Goal: Communication & Community: Share content

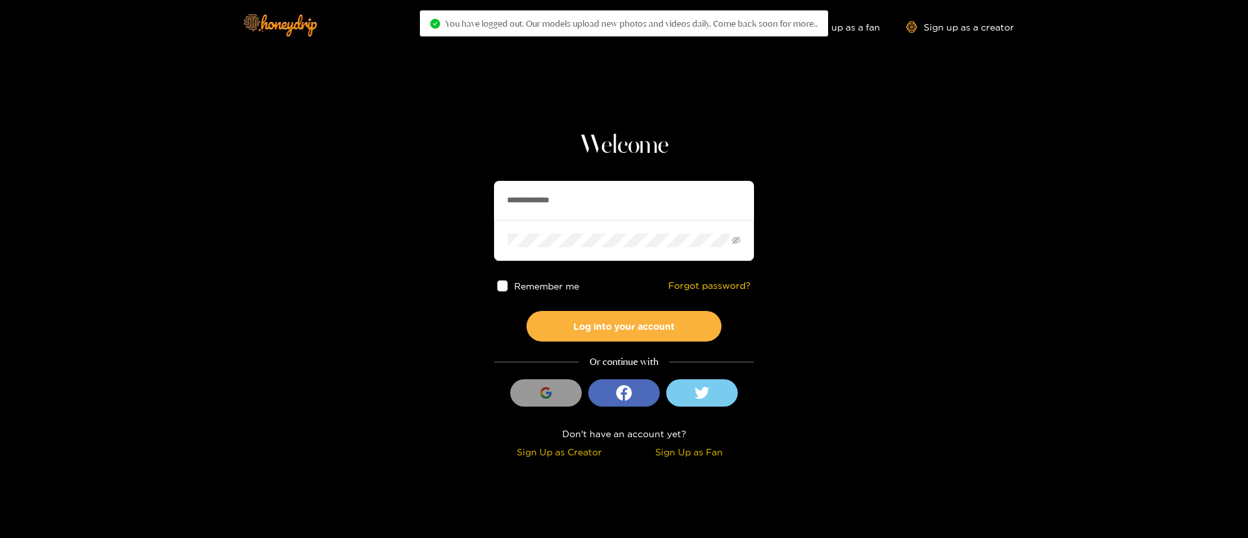
click at [547, 205] on input "**********" at bounding box center [624, 200] width 260 height 39
paste input "text"
type input "******"
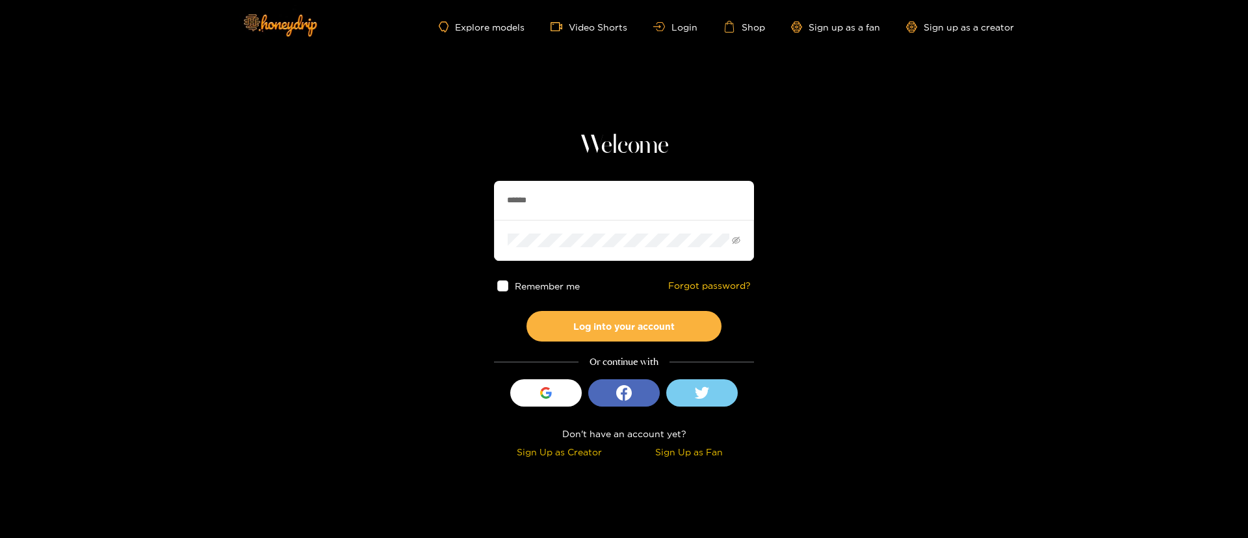
click at [615, 344] on div "Welcome ****** Remember me Forgot password? Log into your account Or continue w…" at bounding box center [624, 296] width 260 height 332
click at [616, 328] on button "Log into your account" at bounding box center [624, 326] width 195 height 31
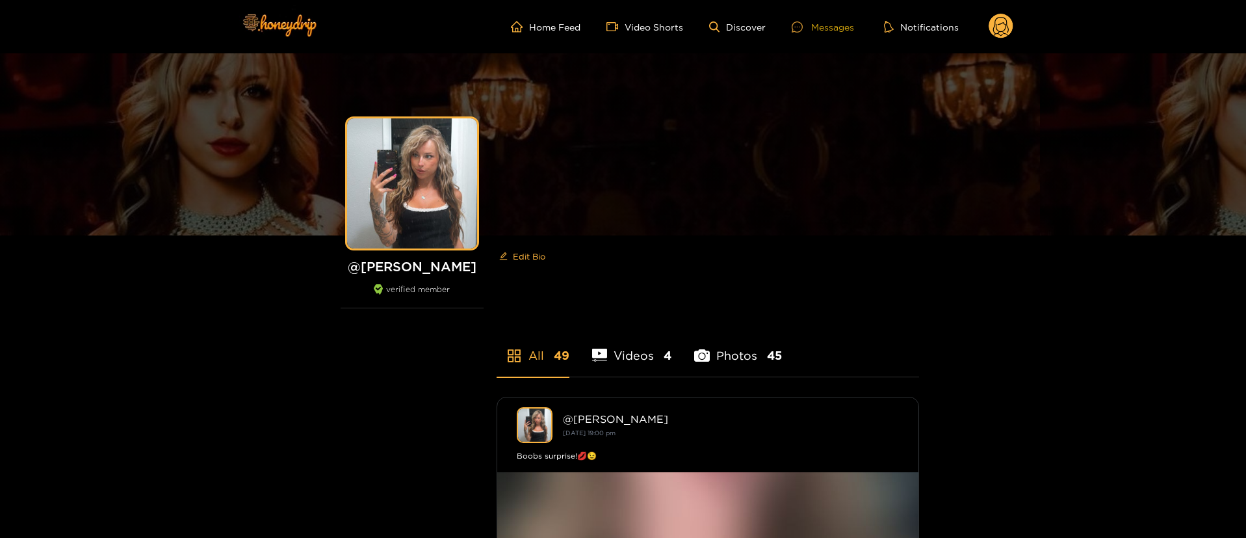
click at [813, 27] on div "Messages" at bounding box center [823, 27] width 62 height 15
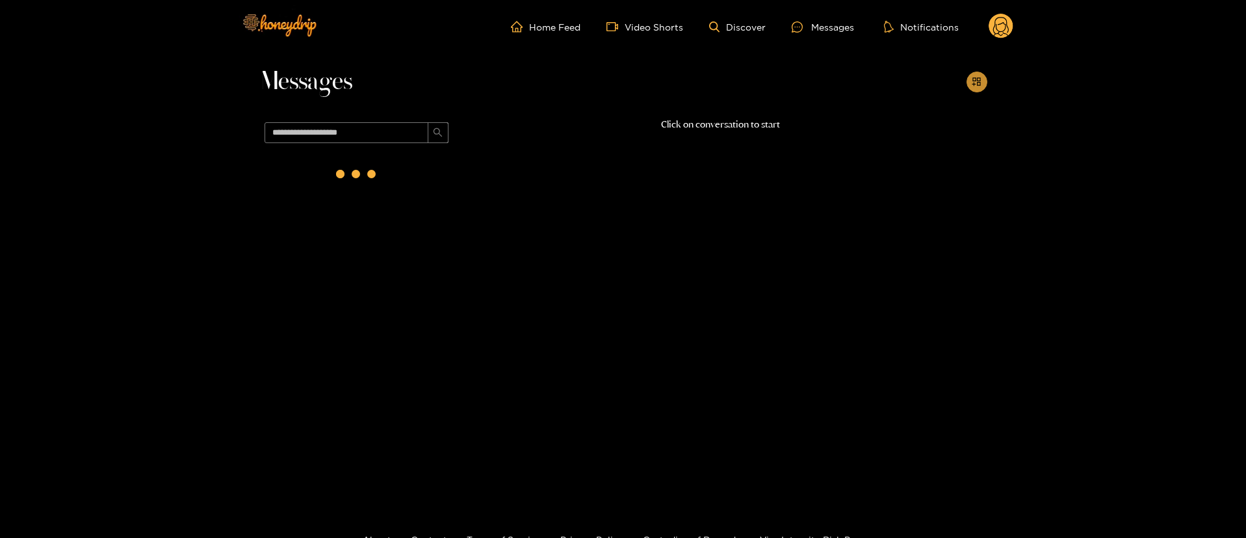
click at [980, 88] on button "button" at bounding box center [977, 82] width 21 height 21
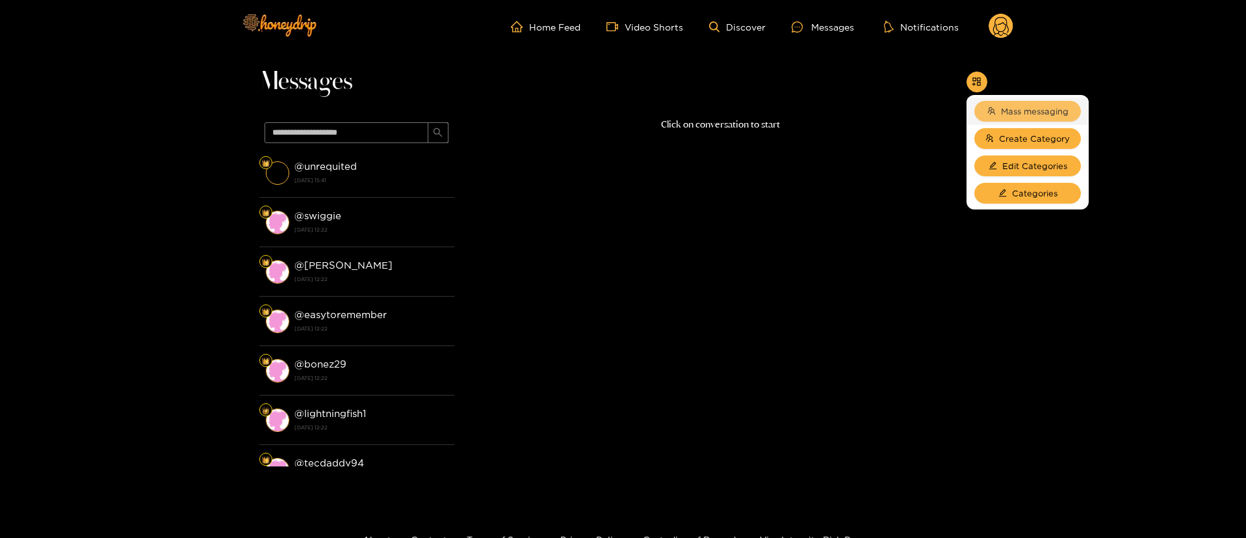
click at [1017, 114] on span "Mass messaging" at bounding box center [1035, 111] width 68 height 13
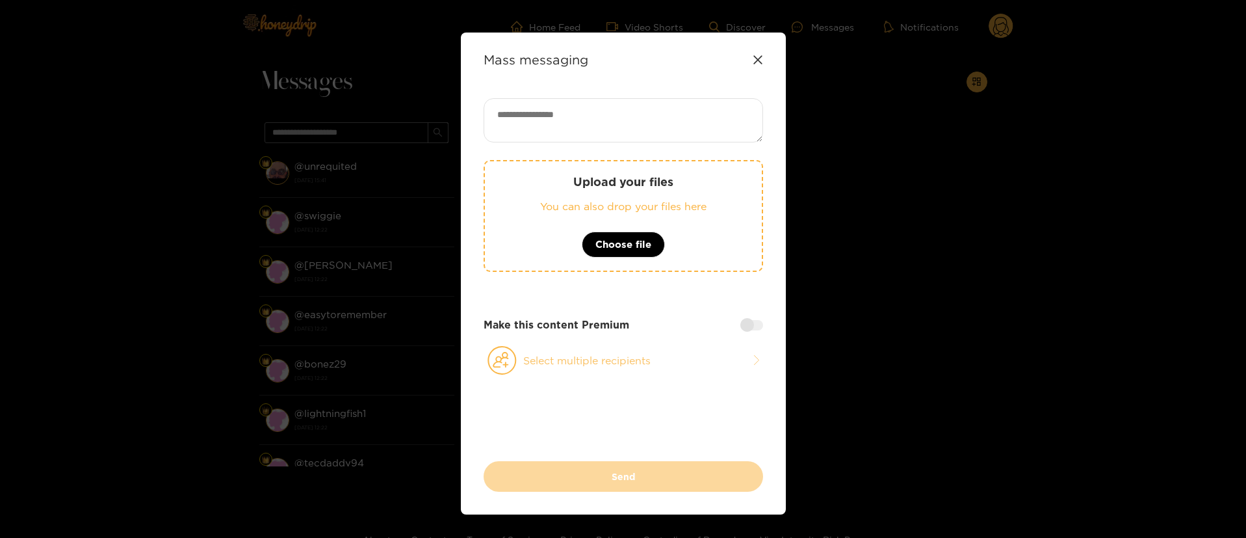
click at [562, 358] on button "Select multiple recipients" at bounding box center [624, 360] width 280 height 30
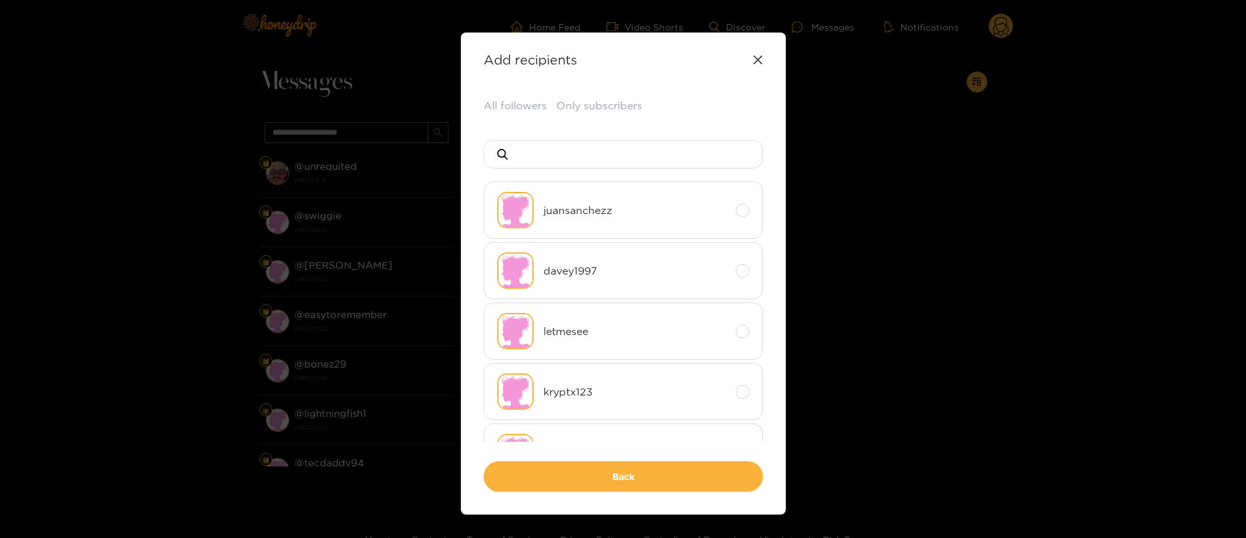
click at [756, 65] on div "Add recipients" at bounding box center [624, 59] width 280 height 15
click at [753, 58] on icon at bounding box center [758, 60] width 10 height 10
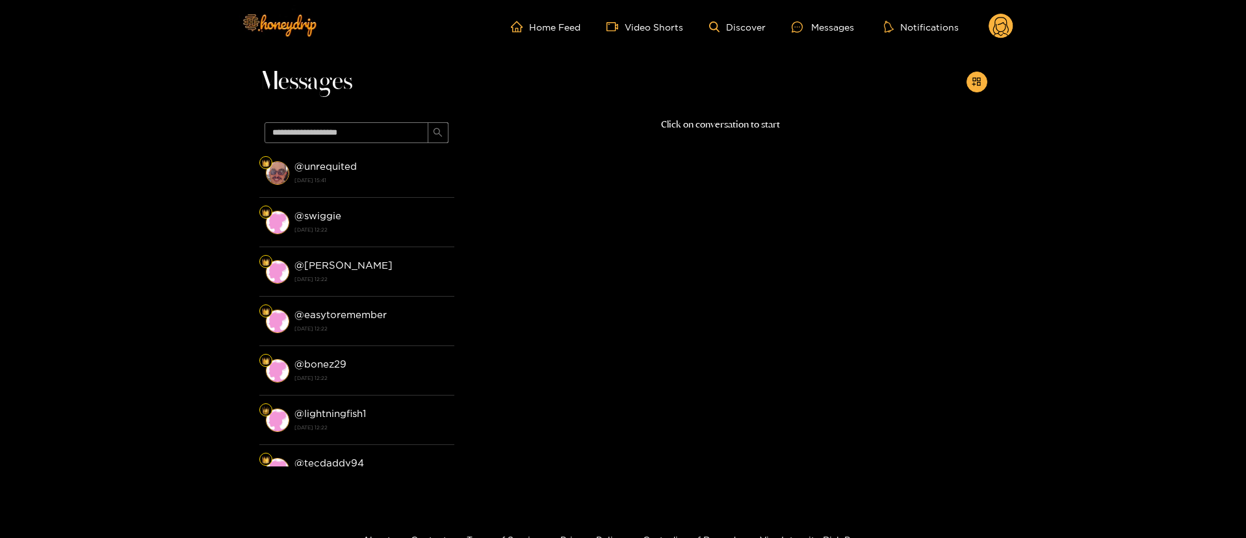
click at [1008, 24] on circle at bounding box center [1001, 26] width 25 height 25
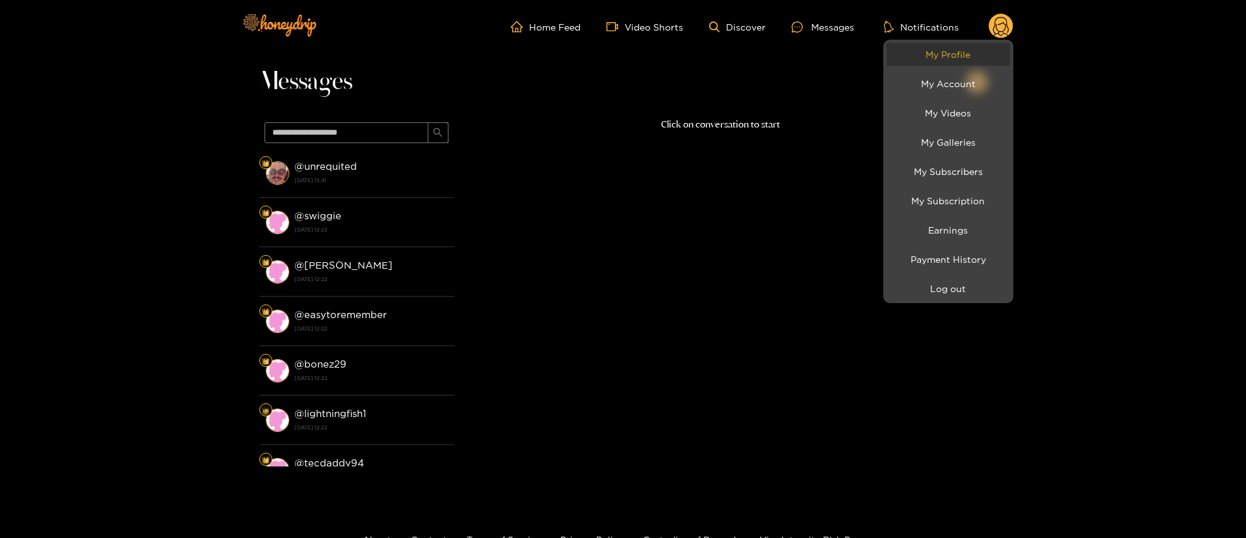
click at [967, 50] on link "My Profile" at bounding box center [949, 54] width 124 height 23
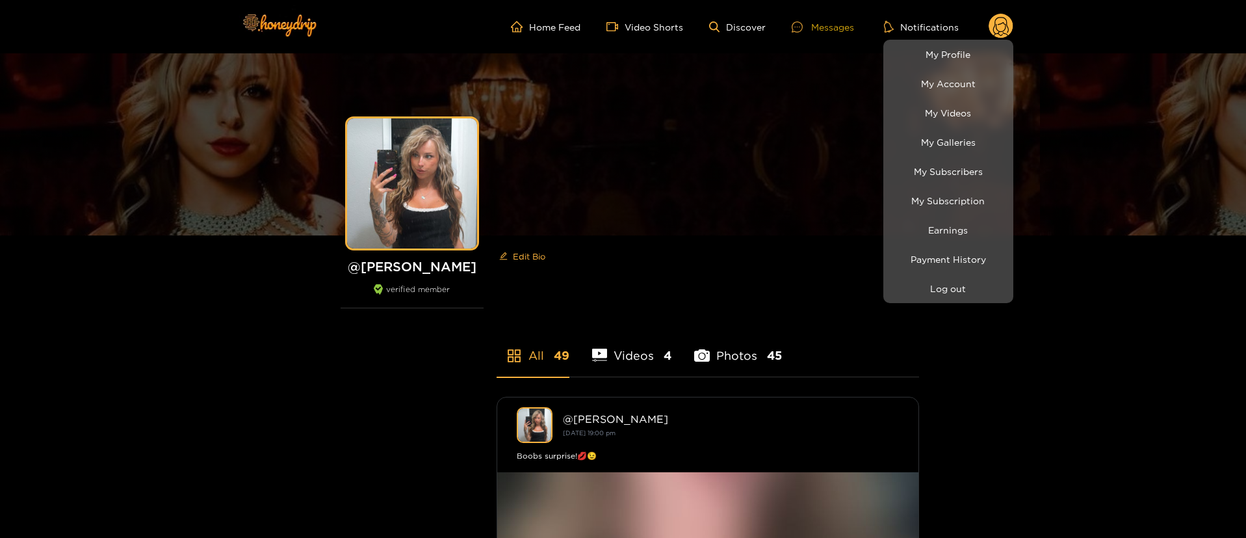
drag, startPoint x: 856, startPoint y: 22, endPoint x: 849, endPoint y: 28, distance: 9.2
click at [856, 23] on div at bounding box center [623, 269] width 1246 height 538
click at [849, 28] on div "Messages" at bounding box center [823, 27] width 62 height 15
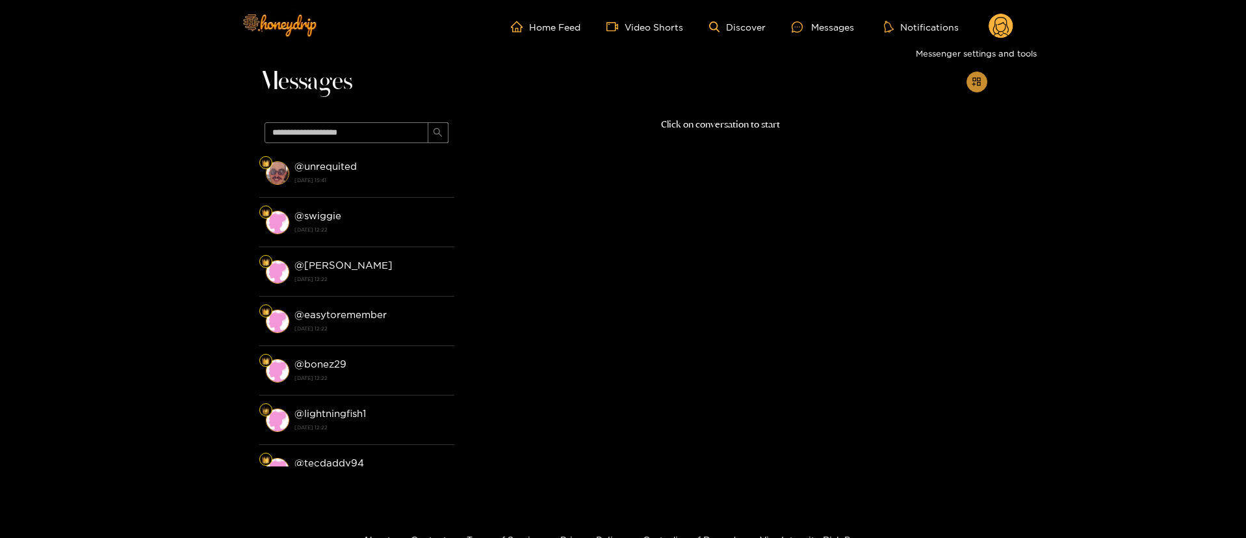
click at [973, 81] on icon "appstore-add" at bounding box center [976, 81] width 8 height 8
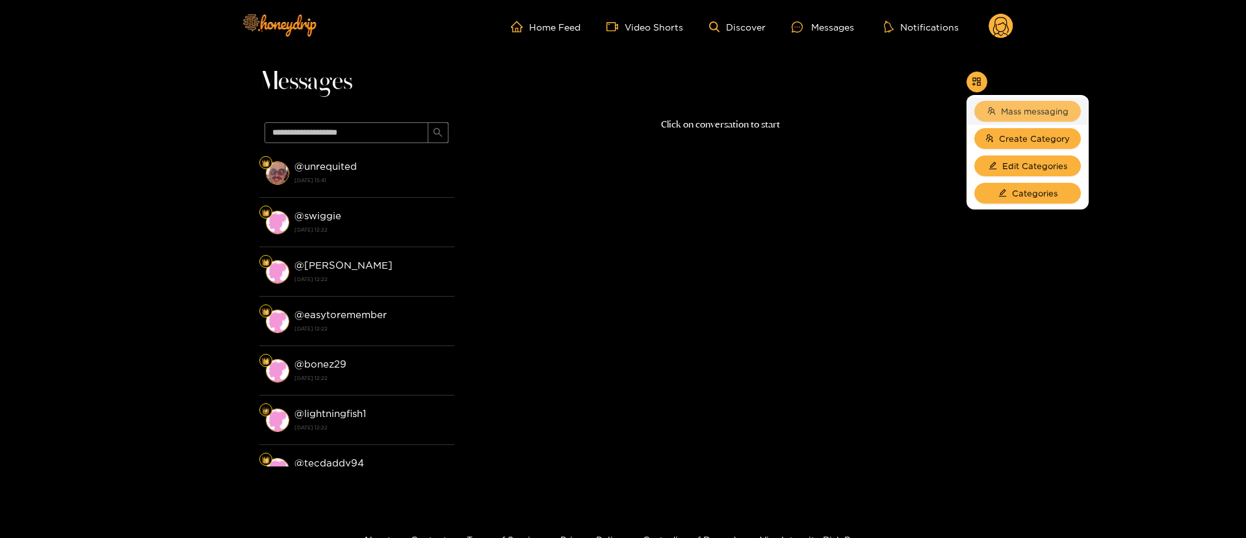
click at [1004, 105] on span "Mass messaging" at bounding box center [1035, 111] width 68 height 13
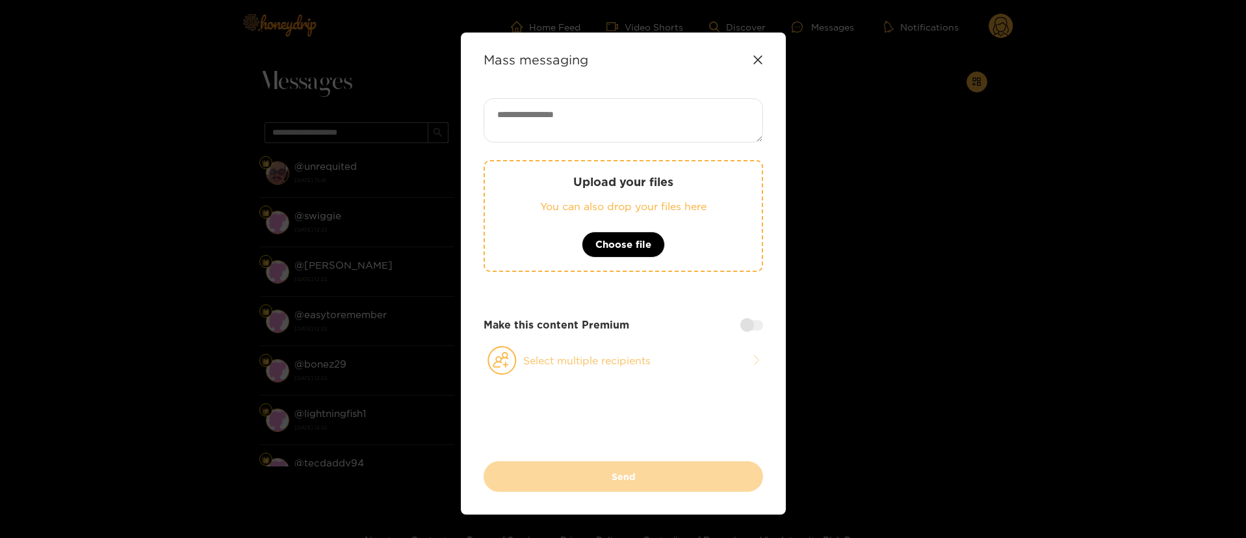
click at [611, 364] on button "Select multiple recipients" at bounding box center [624, 360] width 280 height 30
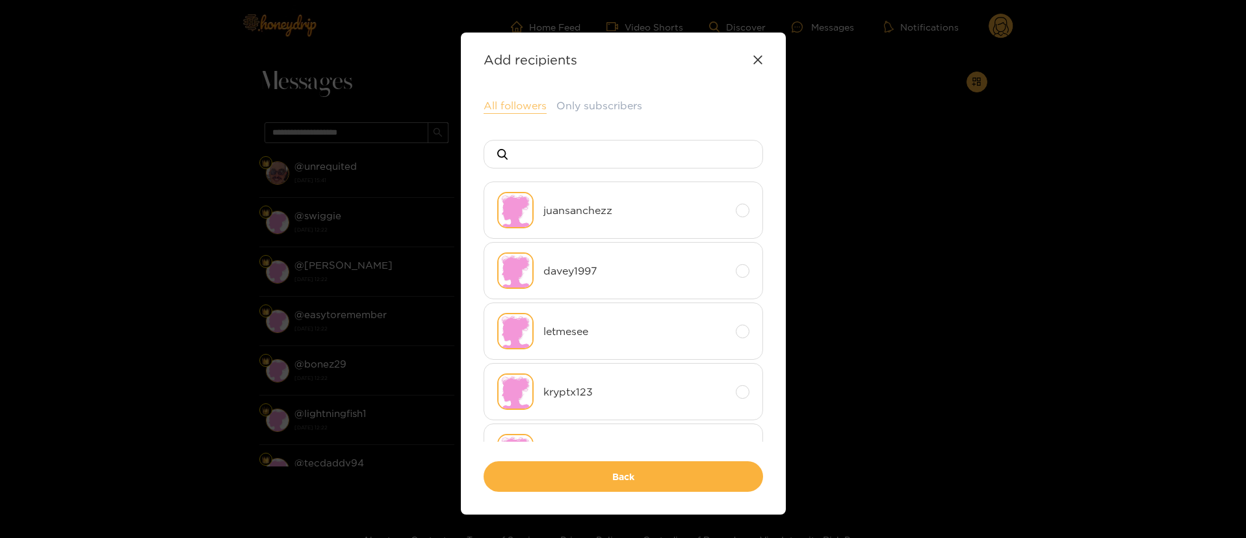
click at [506, 108] on button "All followers" at bounding box center [515, 106] width 63 height 16
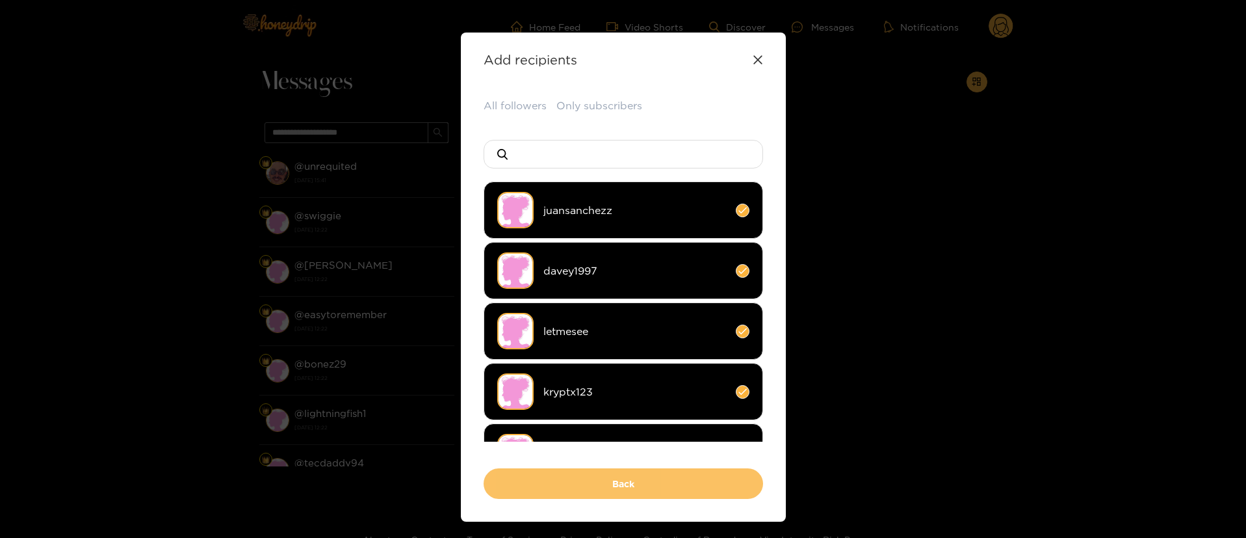
click at [638, 484] on button "Back" at bounding box center [624, 483] width 280 height 31
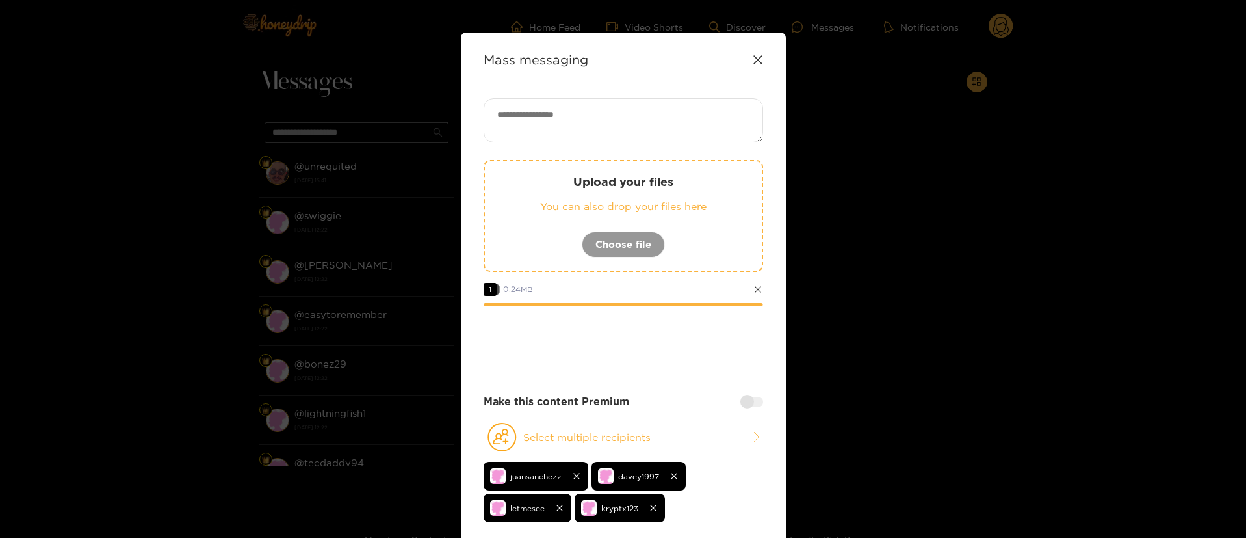
click at [633, 130] on textarea at bounding box center [624, 120] width 280 height 44
paste textarea "**********"
type textarea "**********"
click at [679, 343] on div at bounding box center [624, 342] width 280 height 52
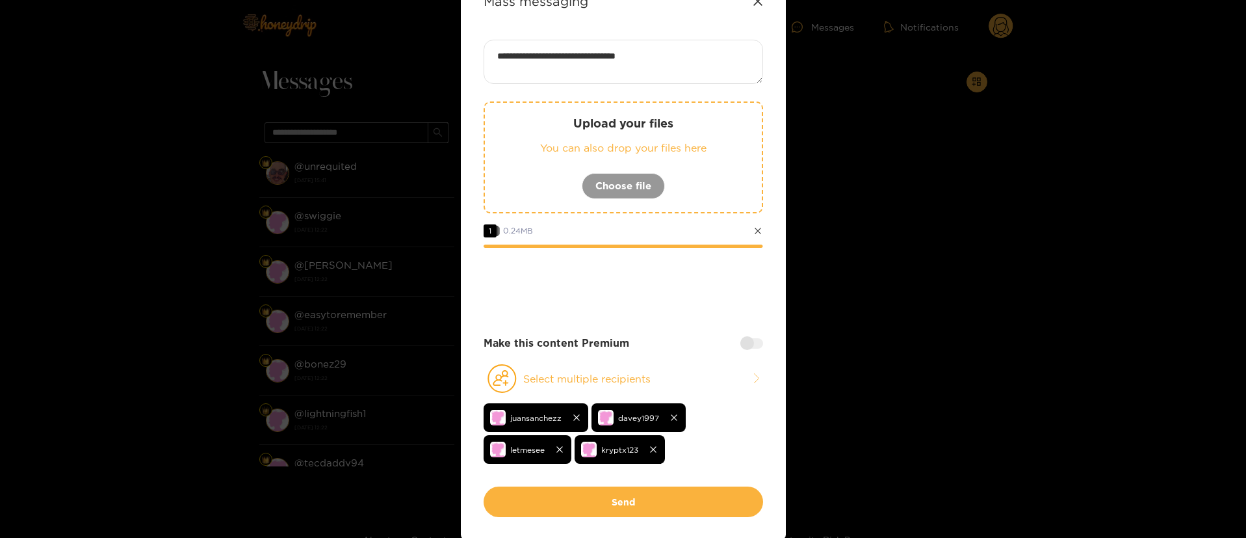
scroll to position [98, 0]
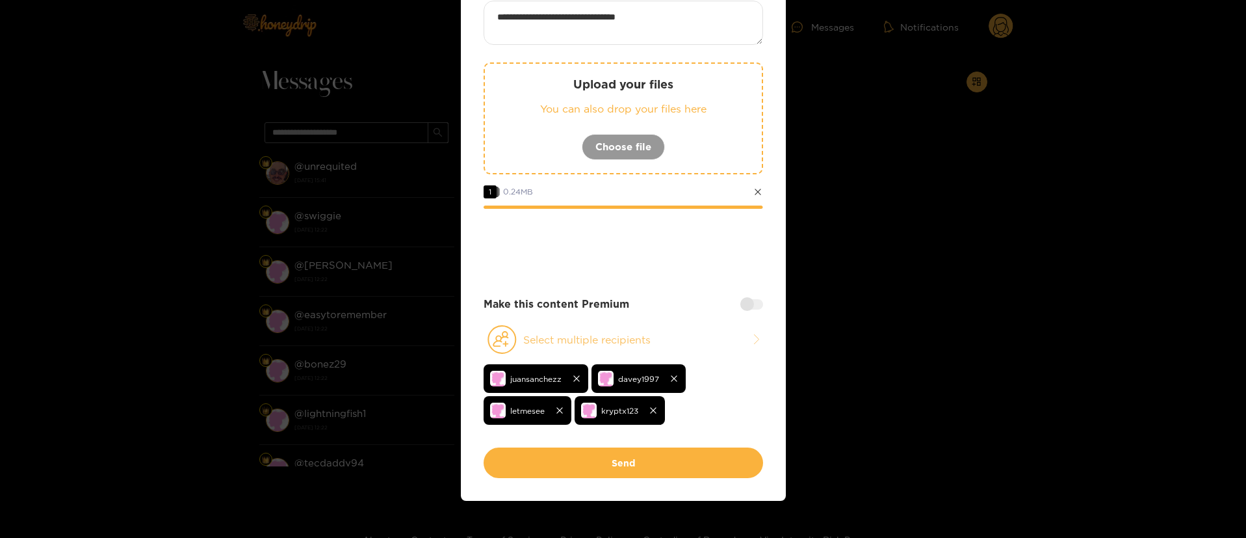
click at [712, 339] on button "Select multiple recipients" at bounding box center [624, 339] width 280 height 30
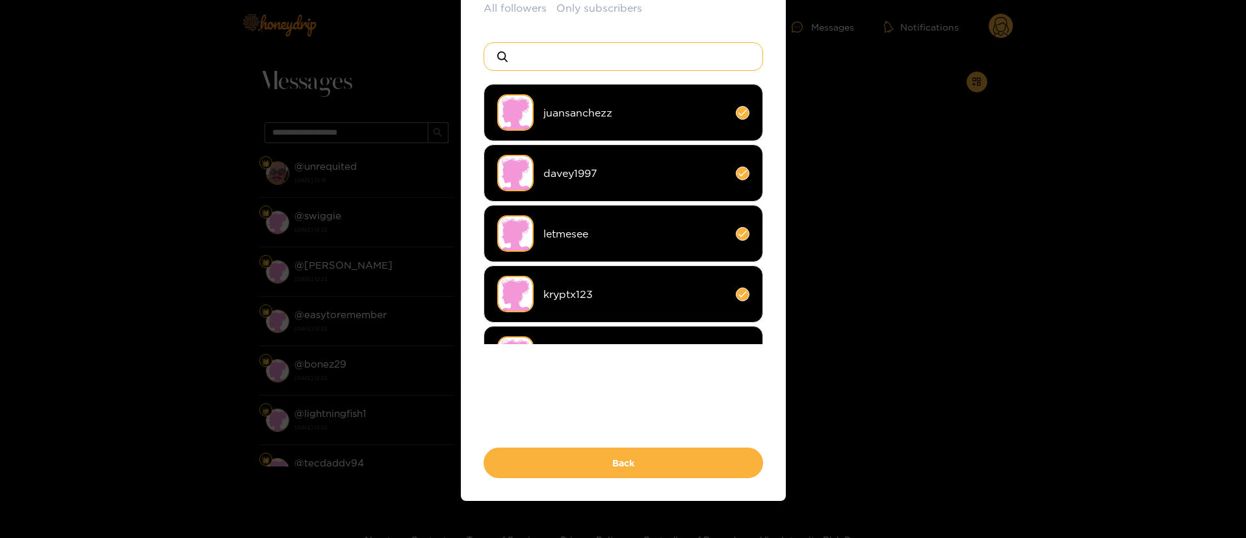
click at [588, 62] on input at bounding box center [628, 56] width 229 height 27
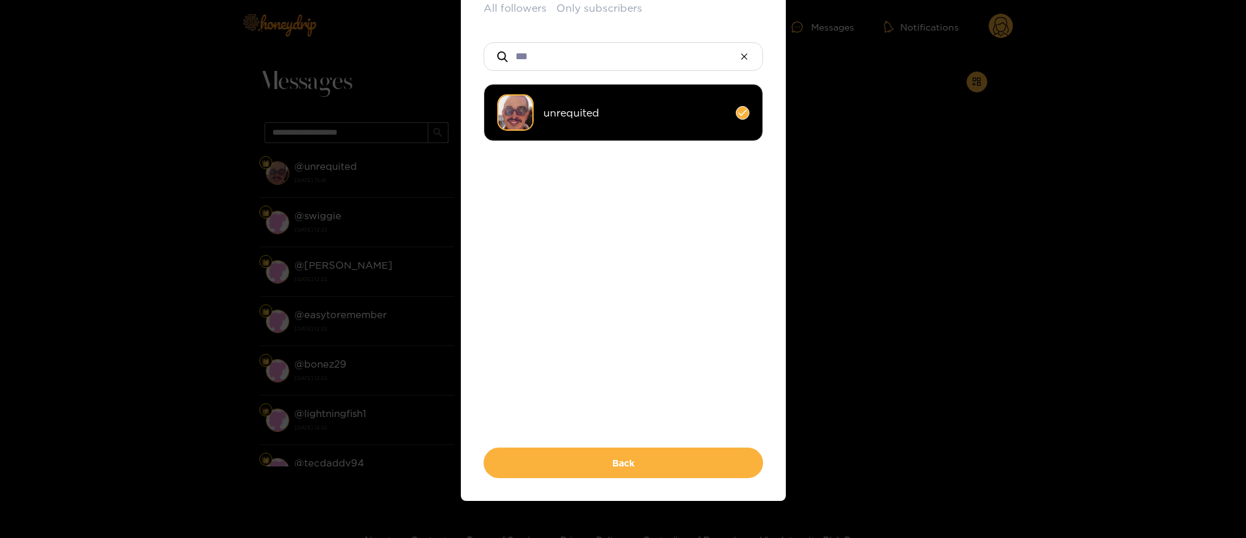
click at [577, 120] on li "unrequited" at bounding box center [624, 112] width 280 height 57
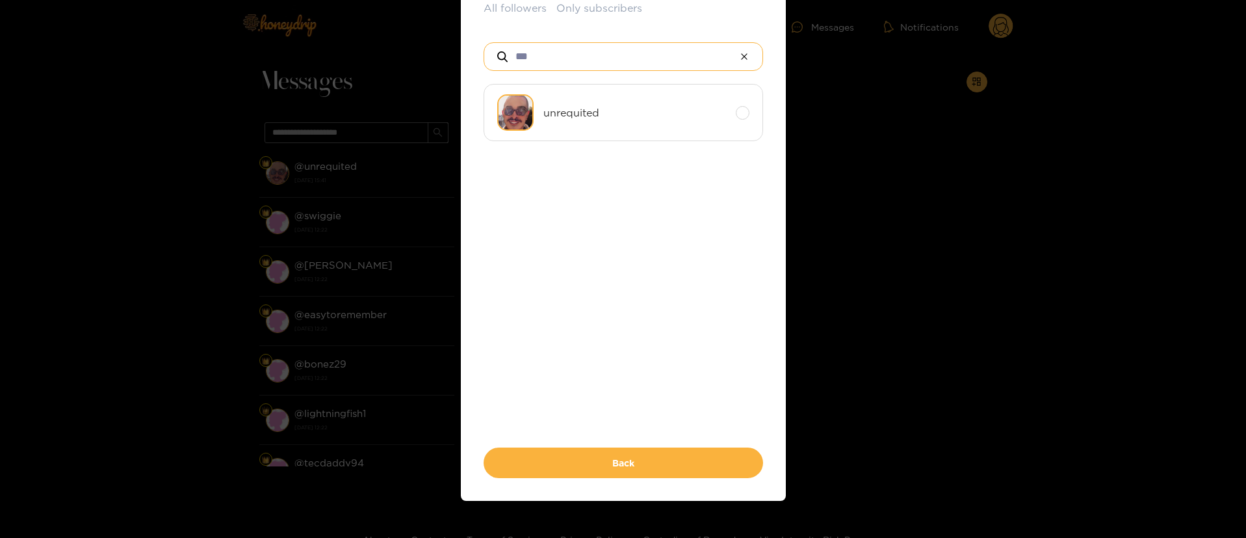
click at [569, 57] on input "***" at bounding box center [623, 56] width 218 height 27
click at [569, 56] on input "***" at bounding box center [623, 56] width 218 height 27
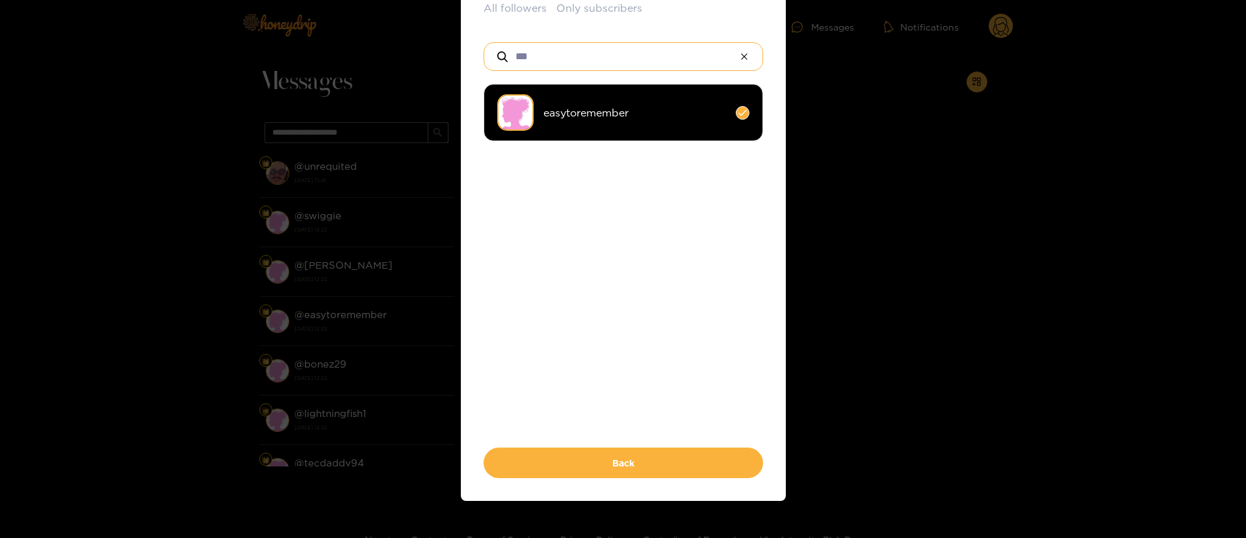
type input "***"
click at [605, 125] on li "easytoremember" at bounding box center [624, 112] width 280 height 57
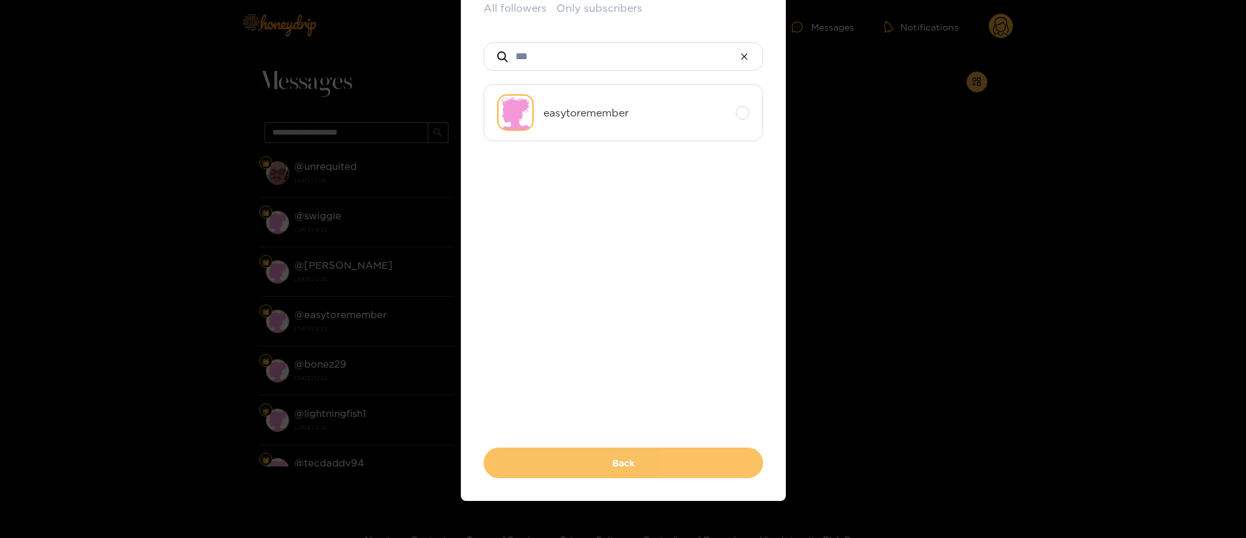
click at [637, 469] on button "Back" at bounding box center [624, 462] width 280 height 31
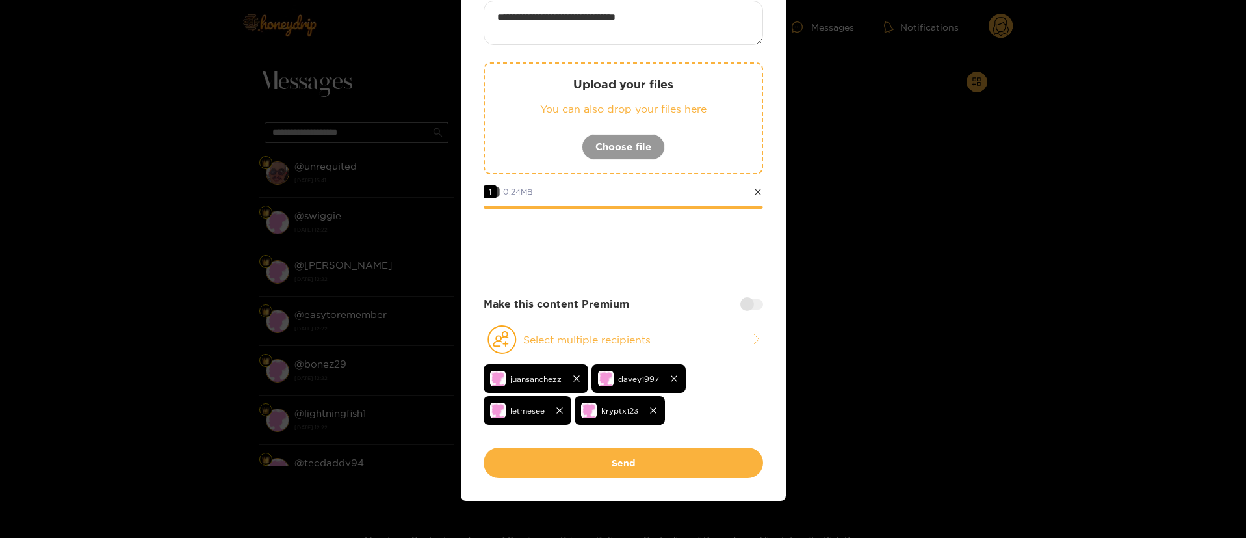
click at [655, 257] on div at bounding box center [624, 244] width 280 height 52
click at [649, 255] on div at bounding box center [624, 244] width 280 height 52
click at [661, 233] on div at bounding box center [624, 244] width 280 height 52
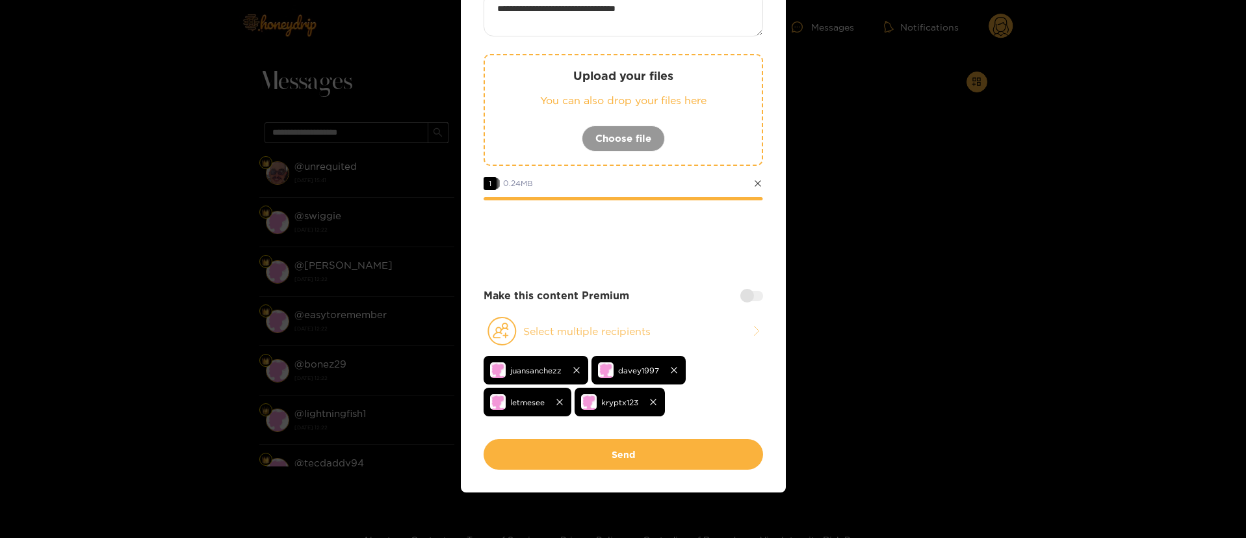
scroll to position [112, 0]
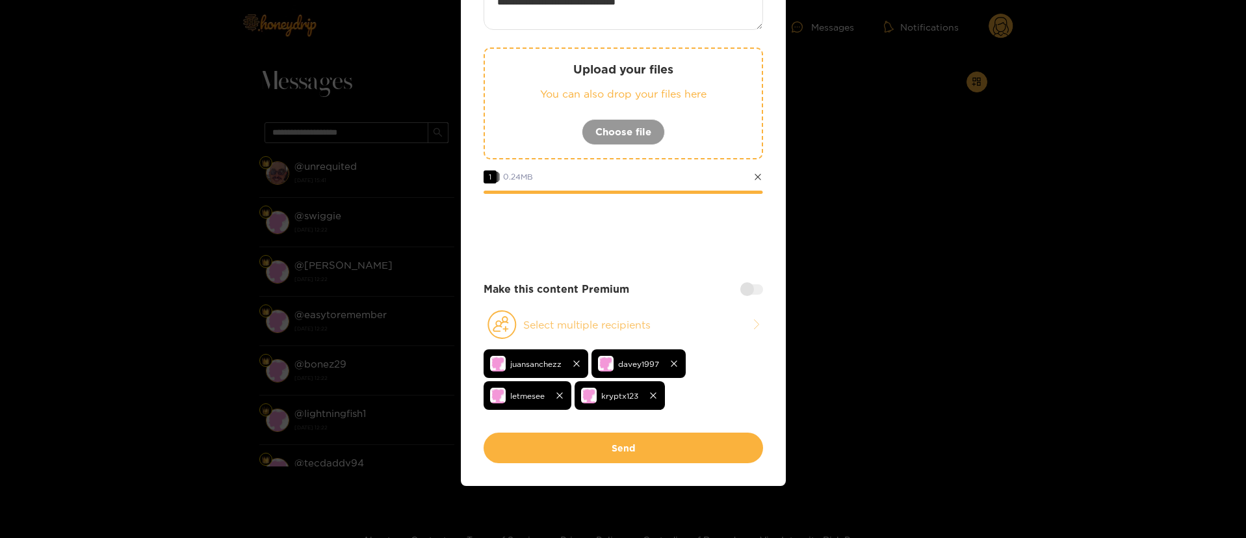
click at [710, 328] on button "Select multiple recipients" at bounding box center [624, 324] width 280 height 30
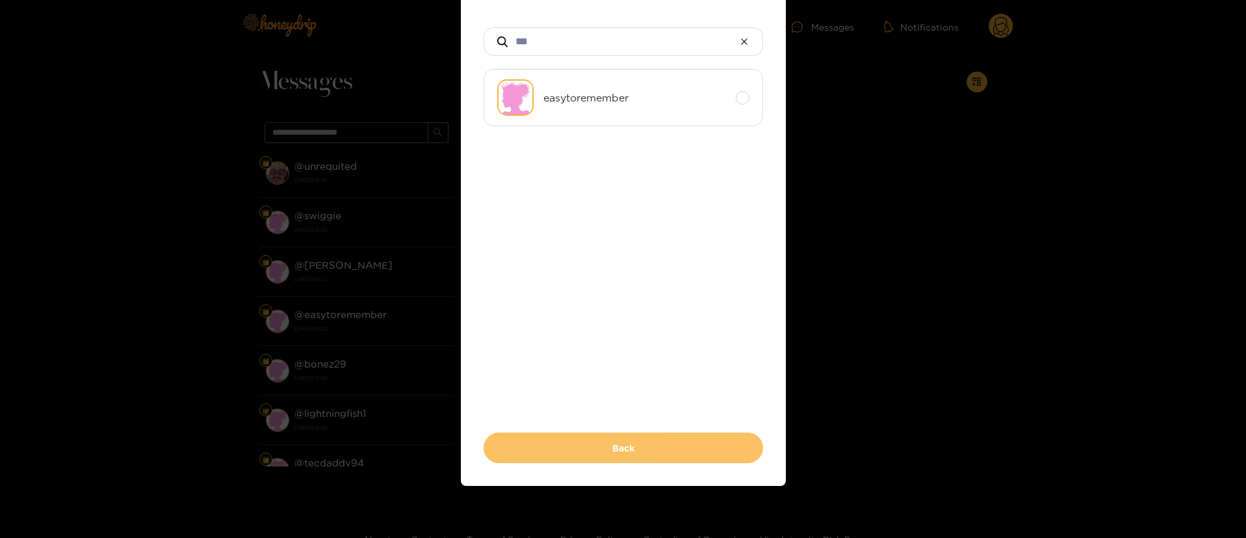
click at [592, 450] on button "Back" at bounding box center [624, 447] width 280 height 31
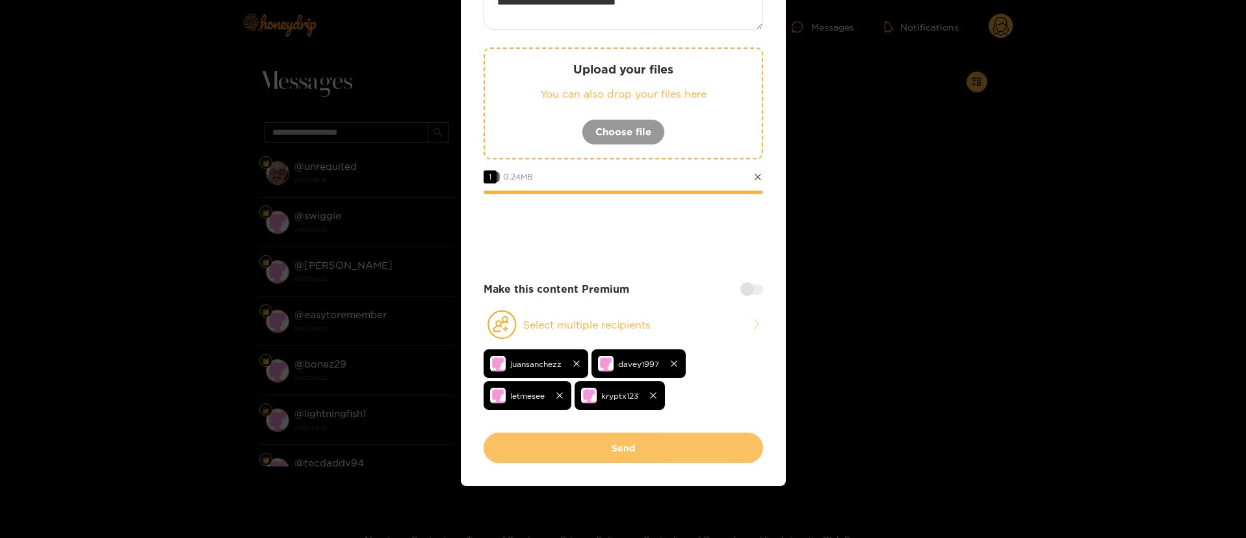
click at [698, 452] on button "Send" at bounding box center [624, 447] width 280 height 31
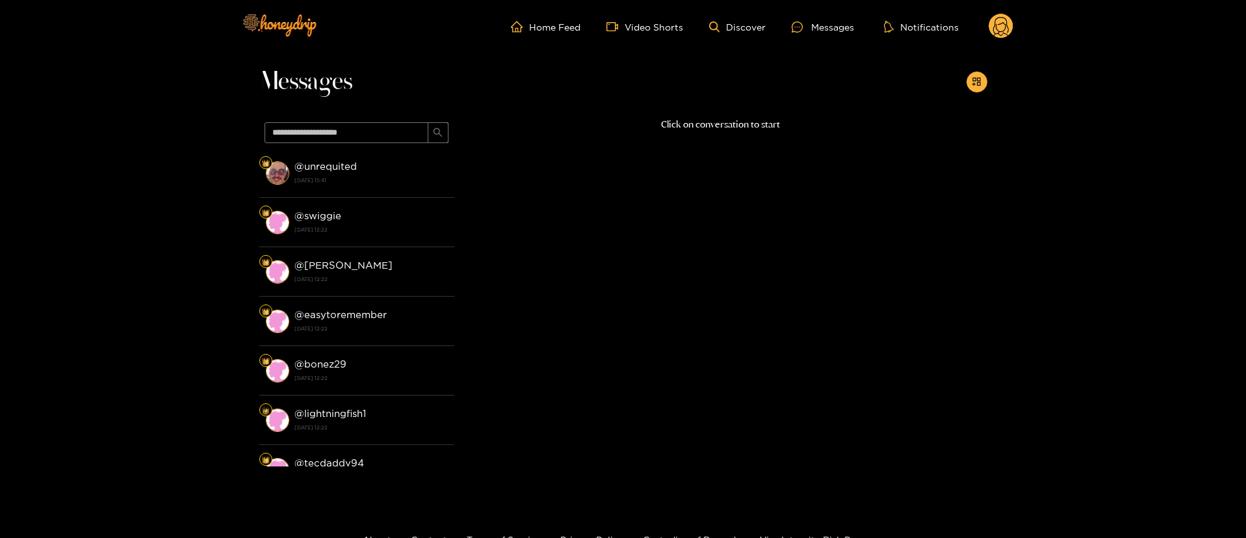
click at [1000, 22] on circle at bounding box center [1001, 26] width 25 height 25
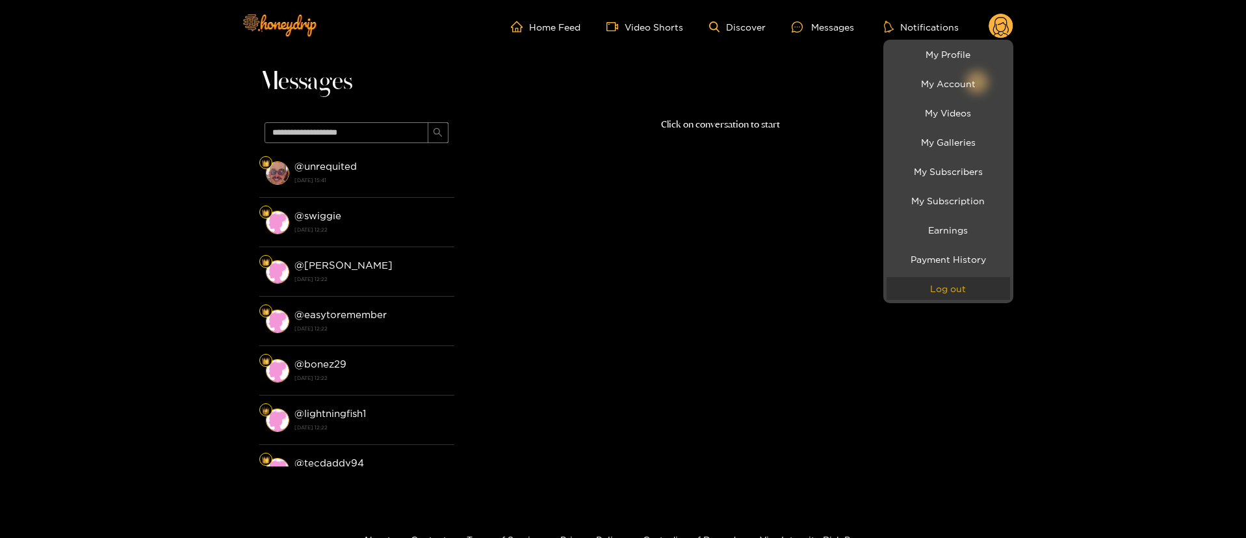
click at [956, 278] on button "Log out" at bounding box center [949, 288] width 124 height 23
